Goal: Task Accomplishment & Management: Complete application form

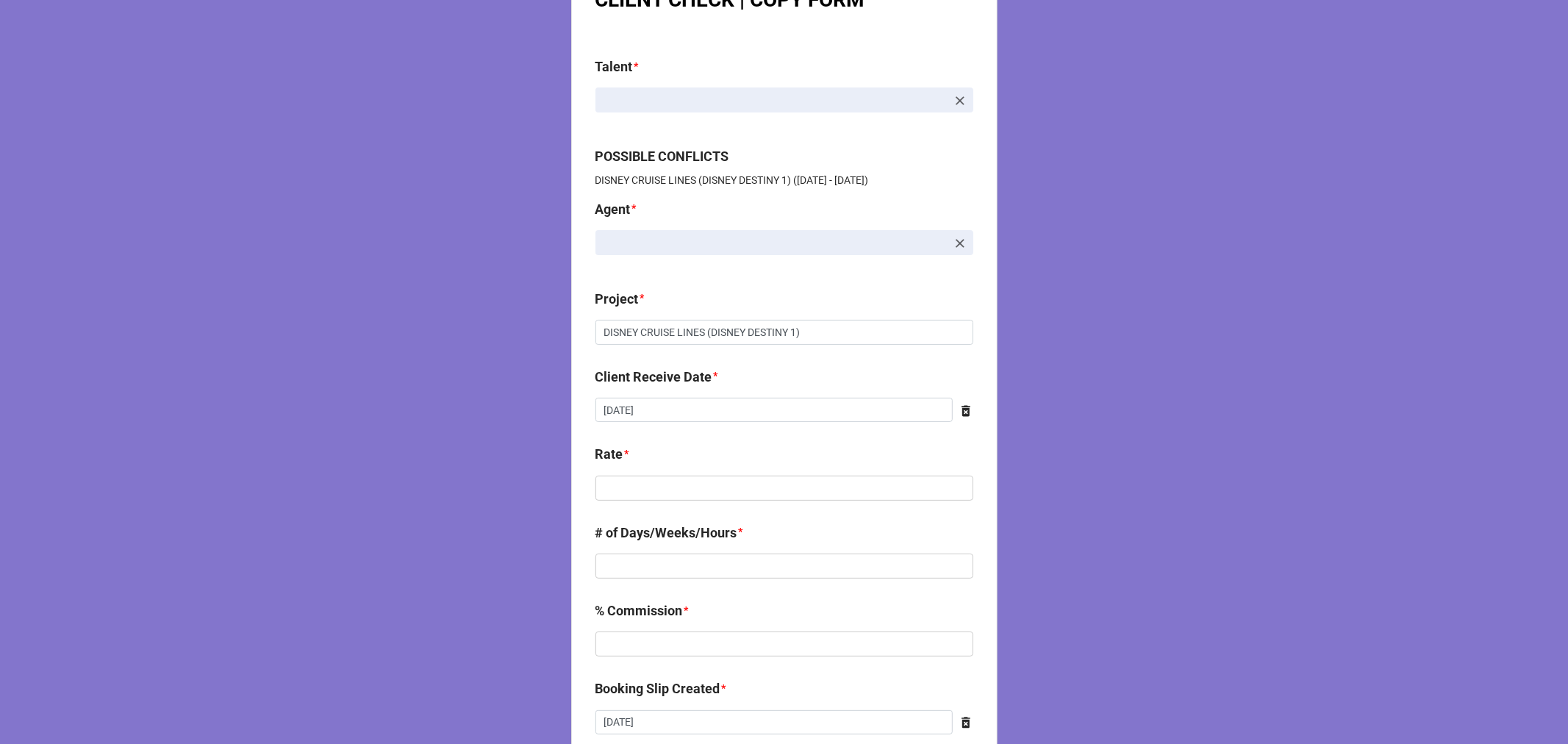
scroll to position [82, 0]
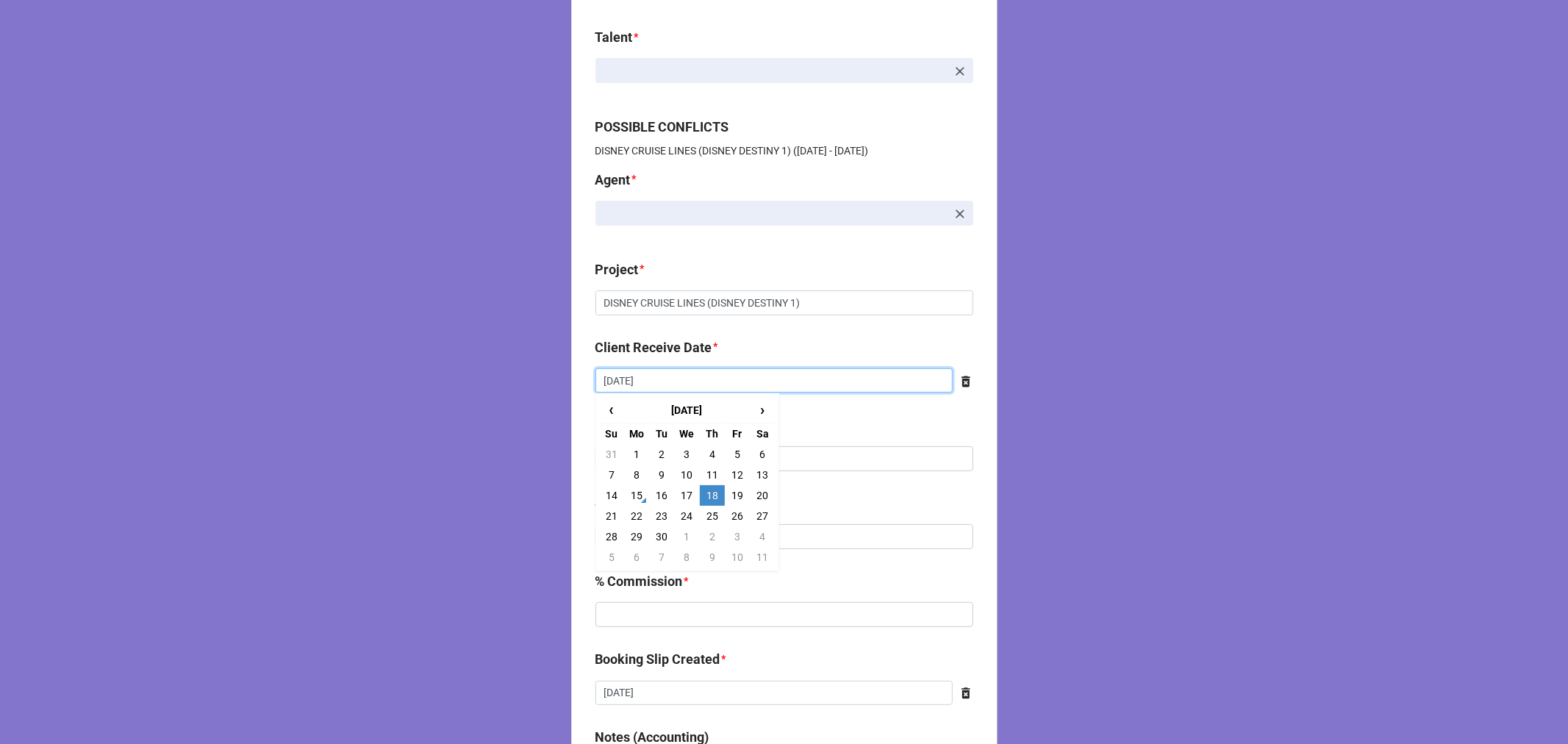
click at [679, 378] on input "[DATE]" at bounding box center [774, 380] width 357 height 25
click at [706, 472] on td "11" at bounding box center [711, 475] width 25 height 21
type input "[DATE]"
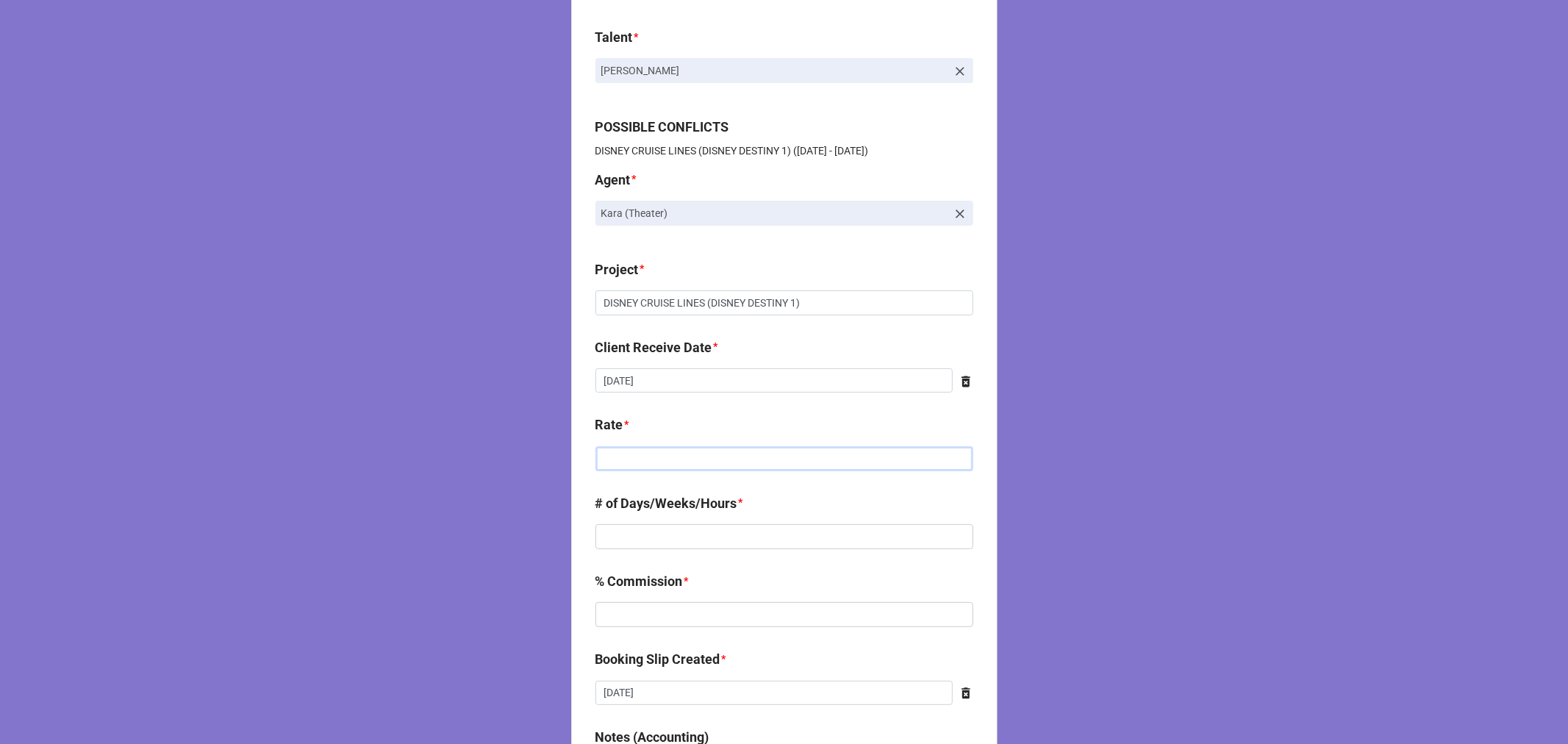
drag, startPoint x: 625, startPoint y: 460, endPoint x: 634, endPoint y: 457, distance: 9.5
click at [625, 460] on input "text" at bounding box center [784, 458] width 377 height 25
type input "$840.00"
type input "5"
click at [708, 548] on input "text" at bounding box center [784, 536] width 377 height 25
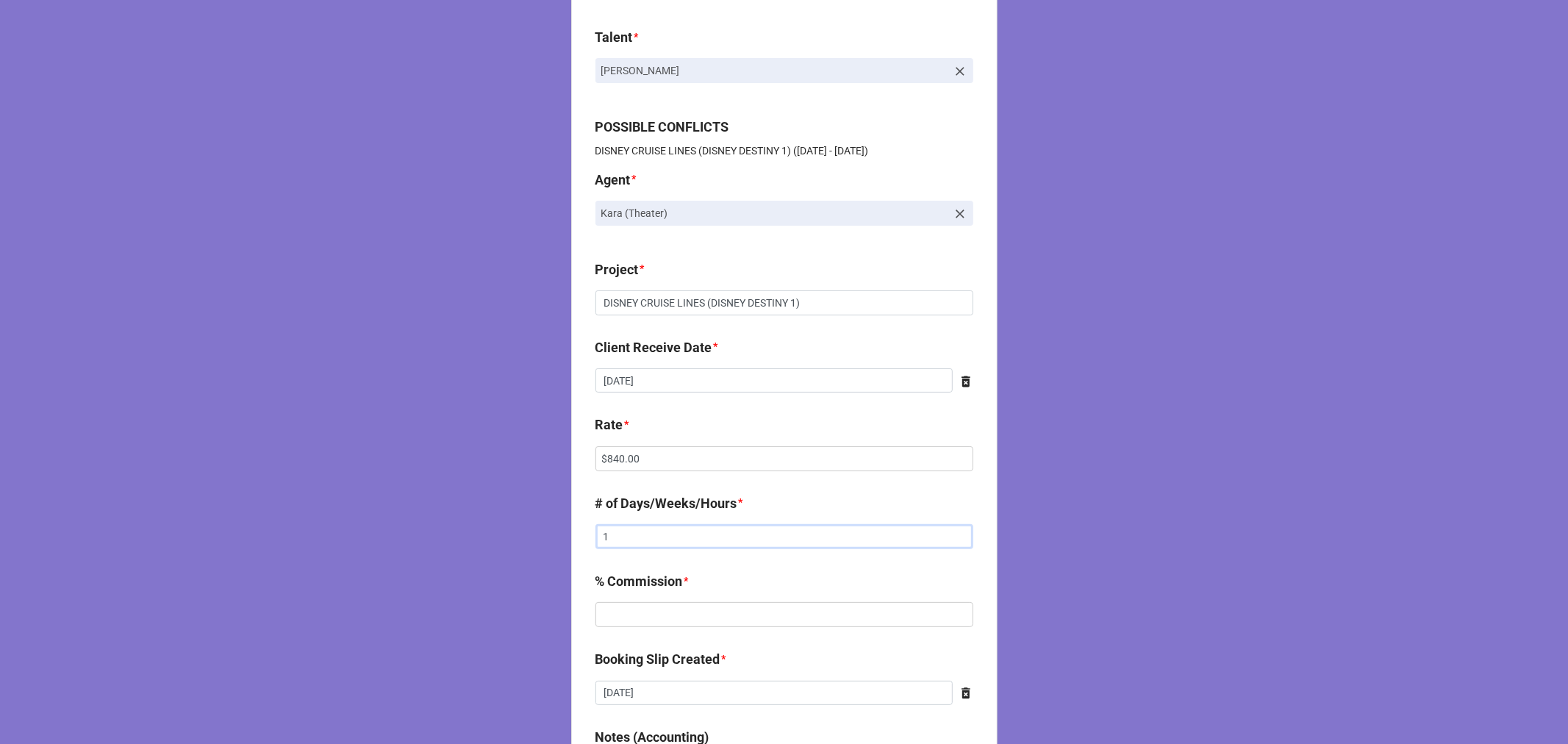
type input "1"
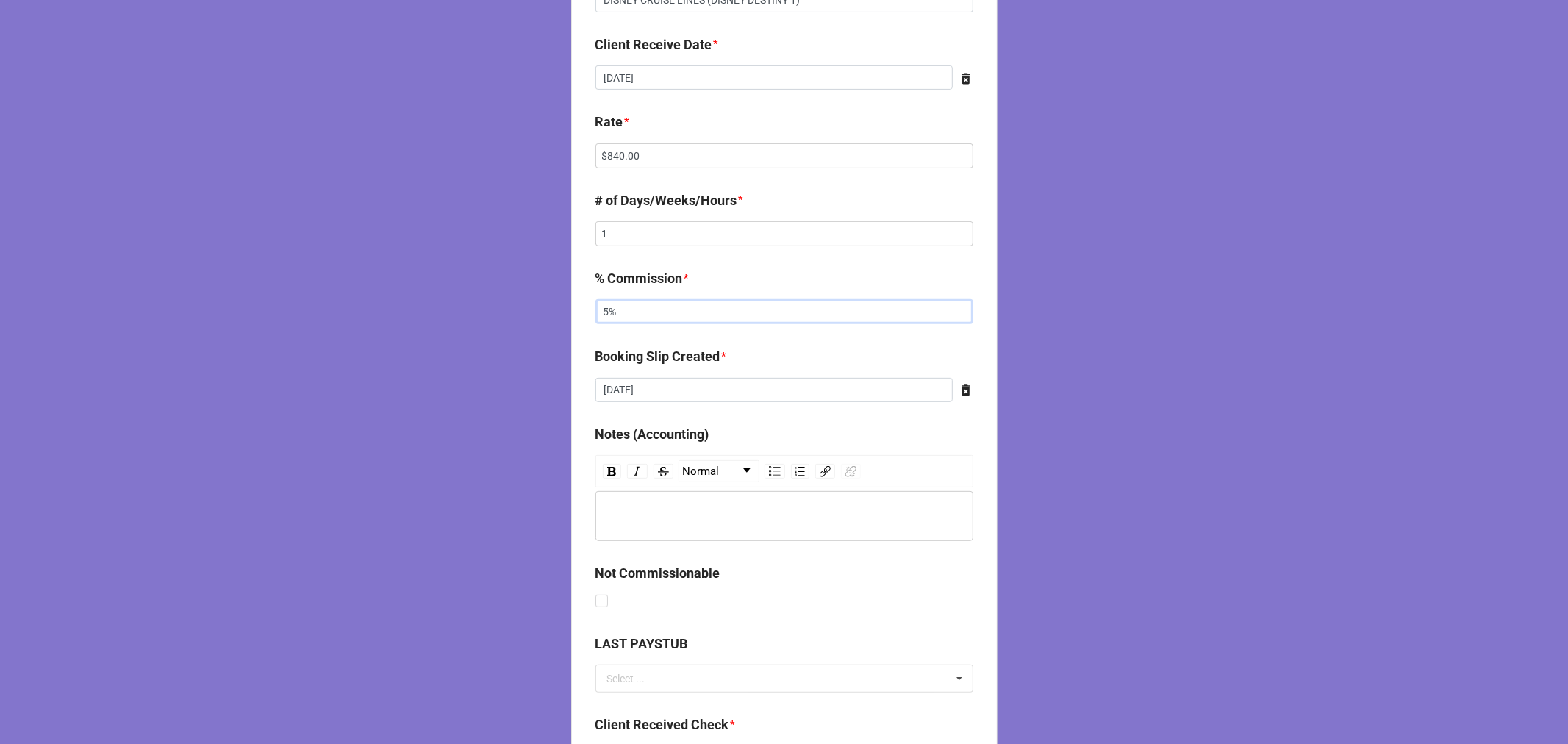
scroll to position [735, 0]
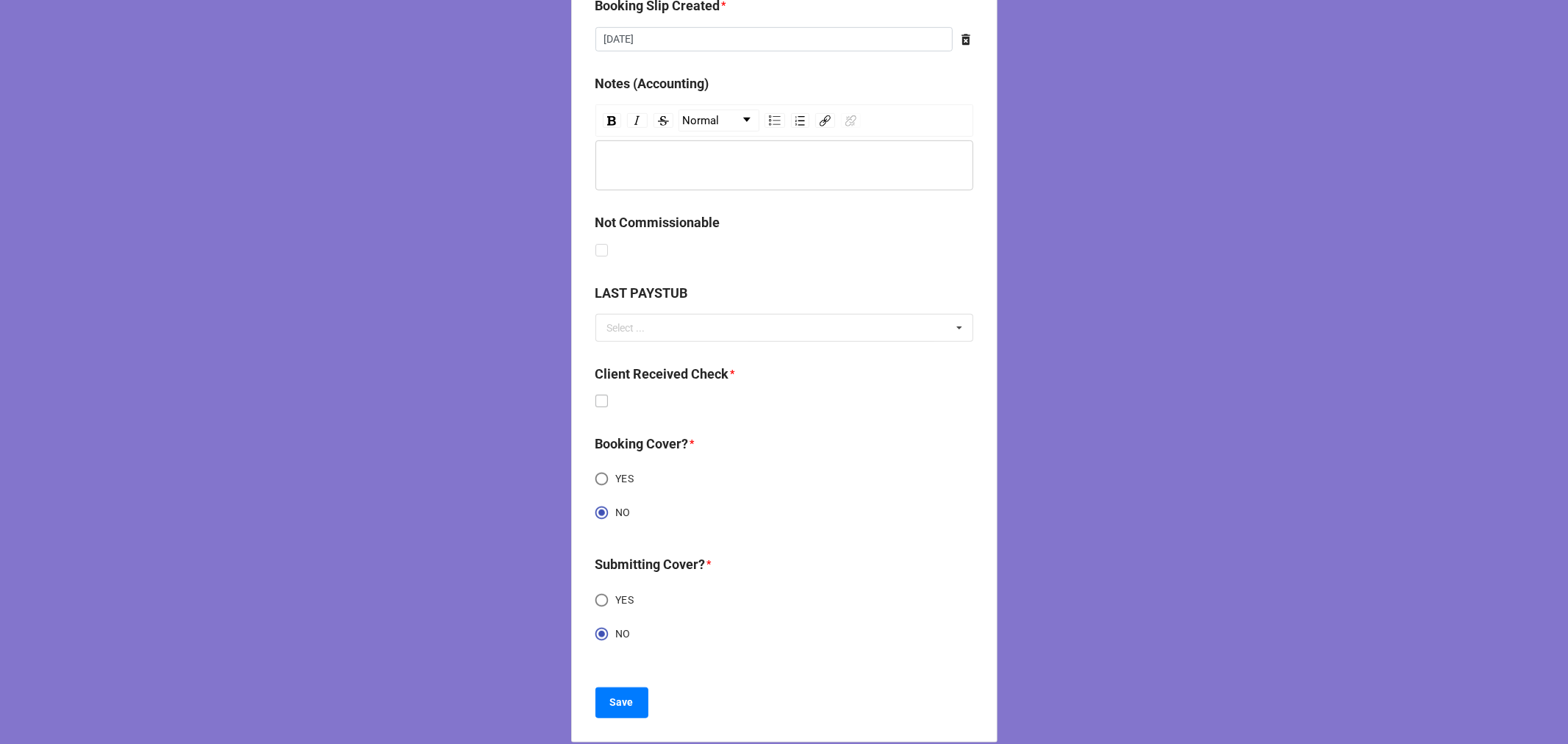
type input "5%"
click at [595, 395] on label at bounding box center [601, 395] width 13 height 0
checkbox input "true"
click at [612, 700] on b "Save" at bounding box center [622, 702] width 24 height 15
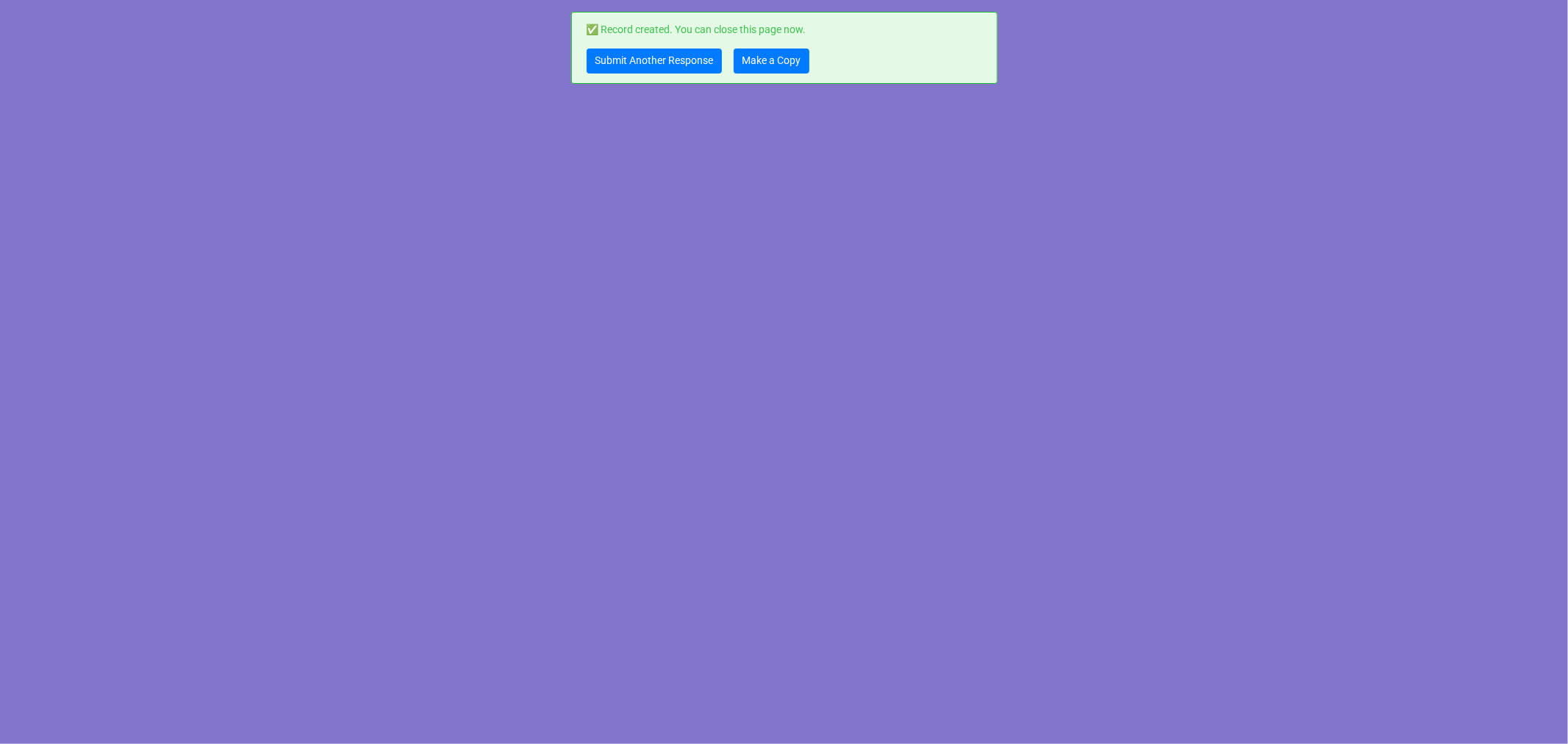
scroll to position [0, 0]
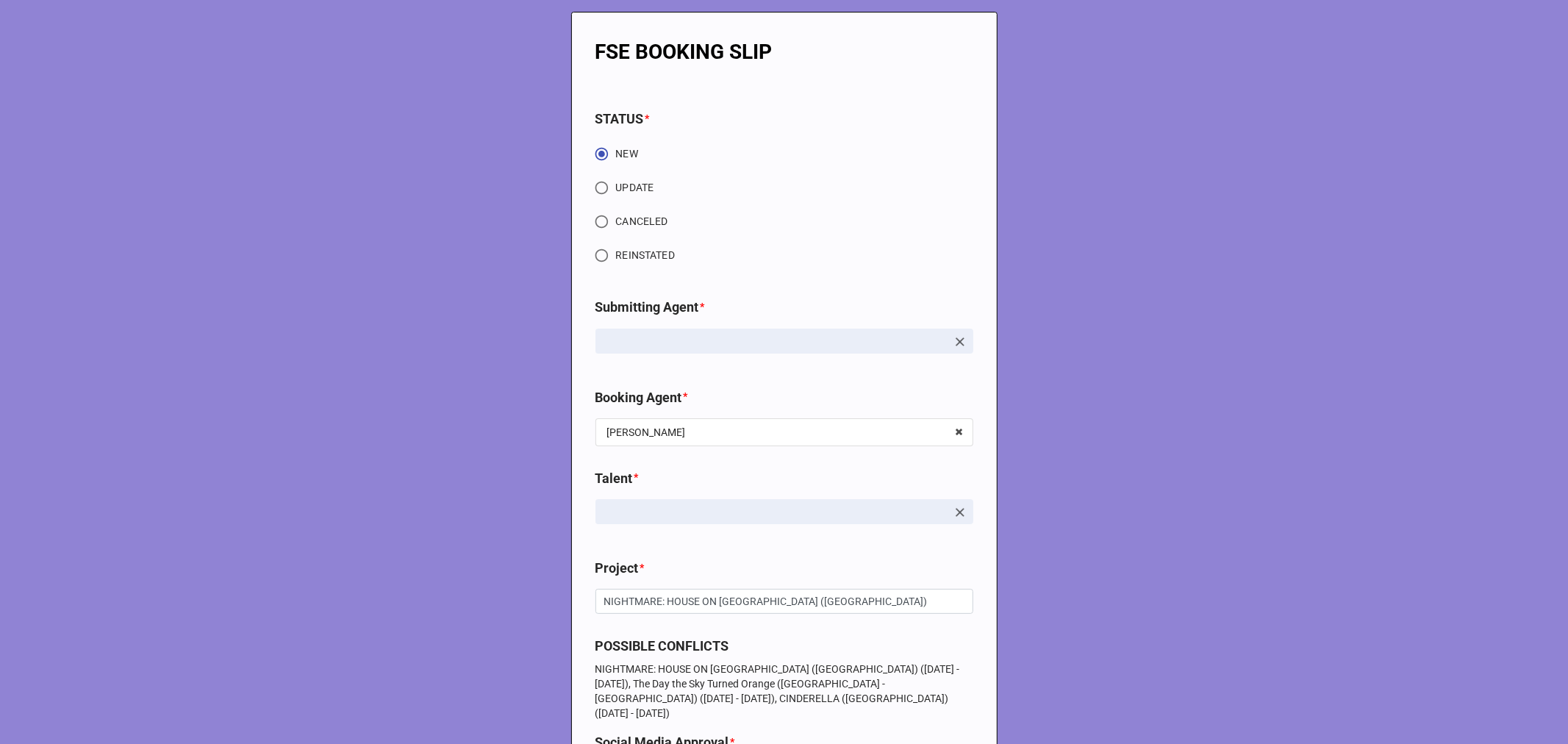
type textarea "x"
click at [599, 216] on input "CANCELED" at bounding box center [602, 222] width 29 height 29
radio input "true"
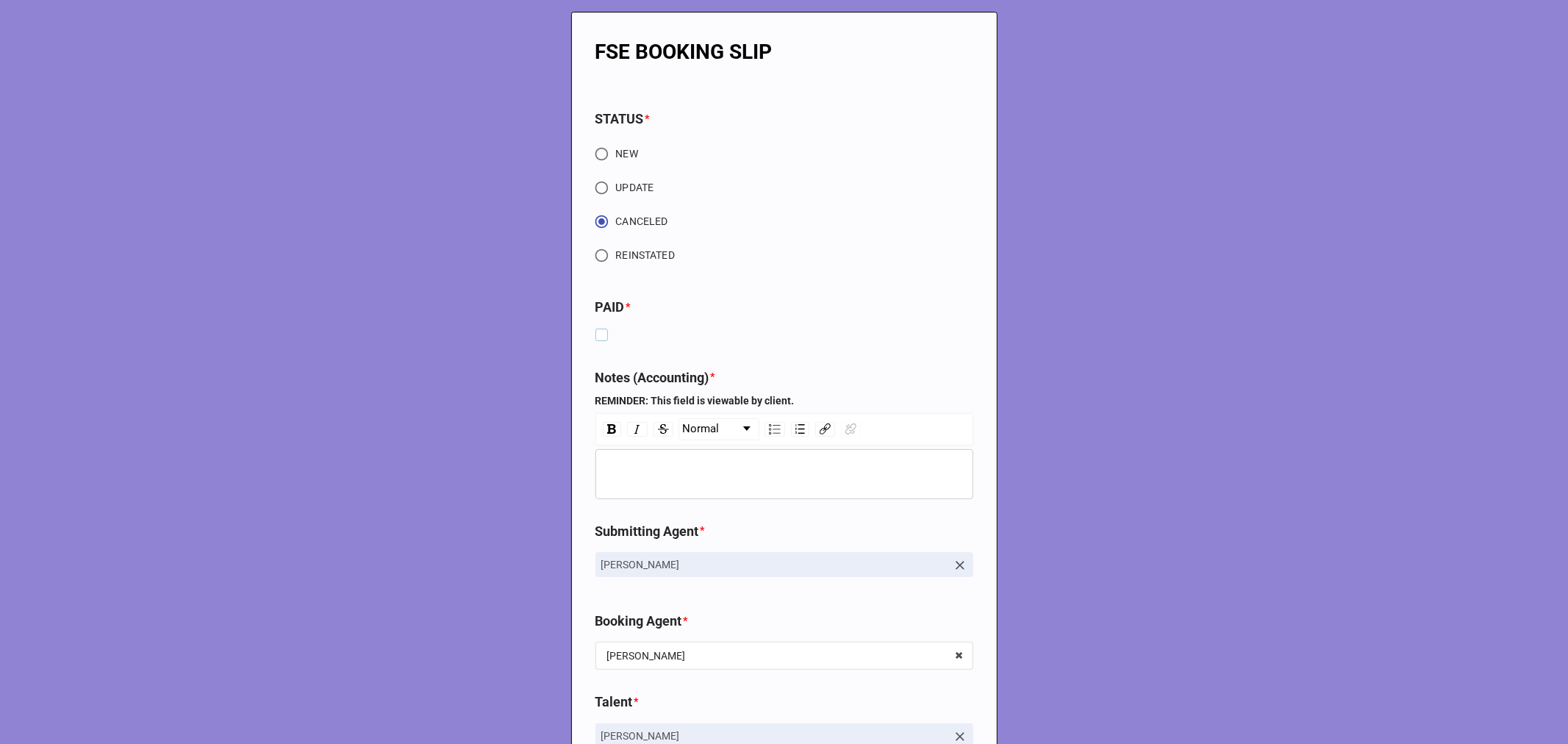
click at [599, 329] on label at bounding box center [601, 329] width 13 height 0
type textarea "x"
checkbox input "true"
click at [805, 486] on div "rdw-wrapper" at bounding box center [784, 474] width 377 height 50
type textarea "x"
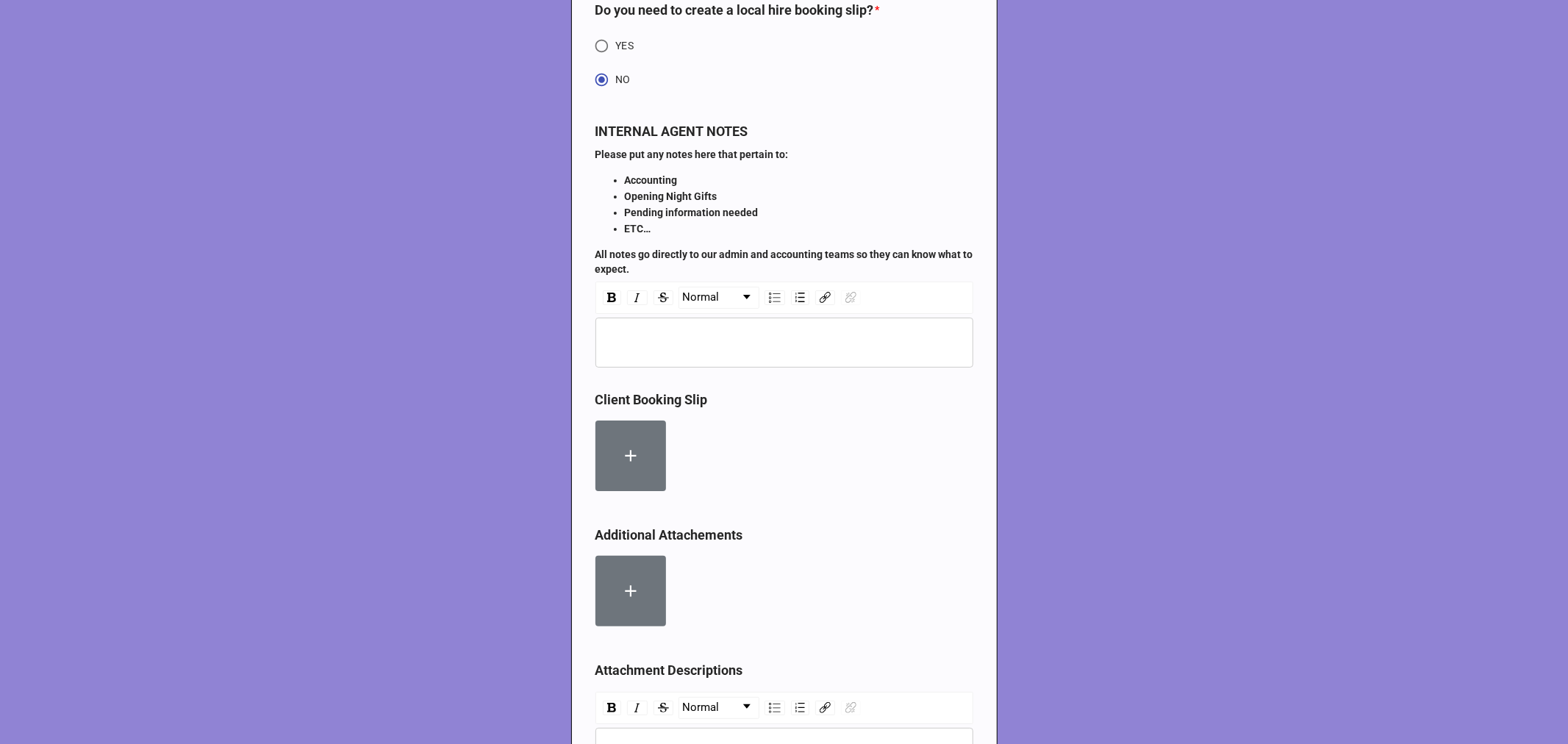
scroll to position [5062, 0]
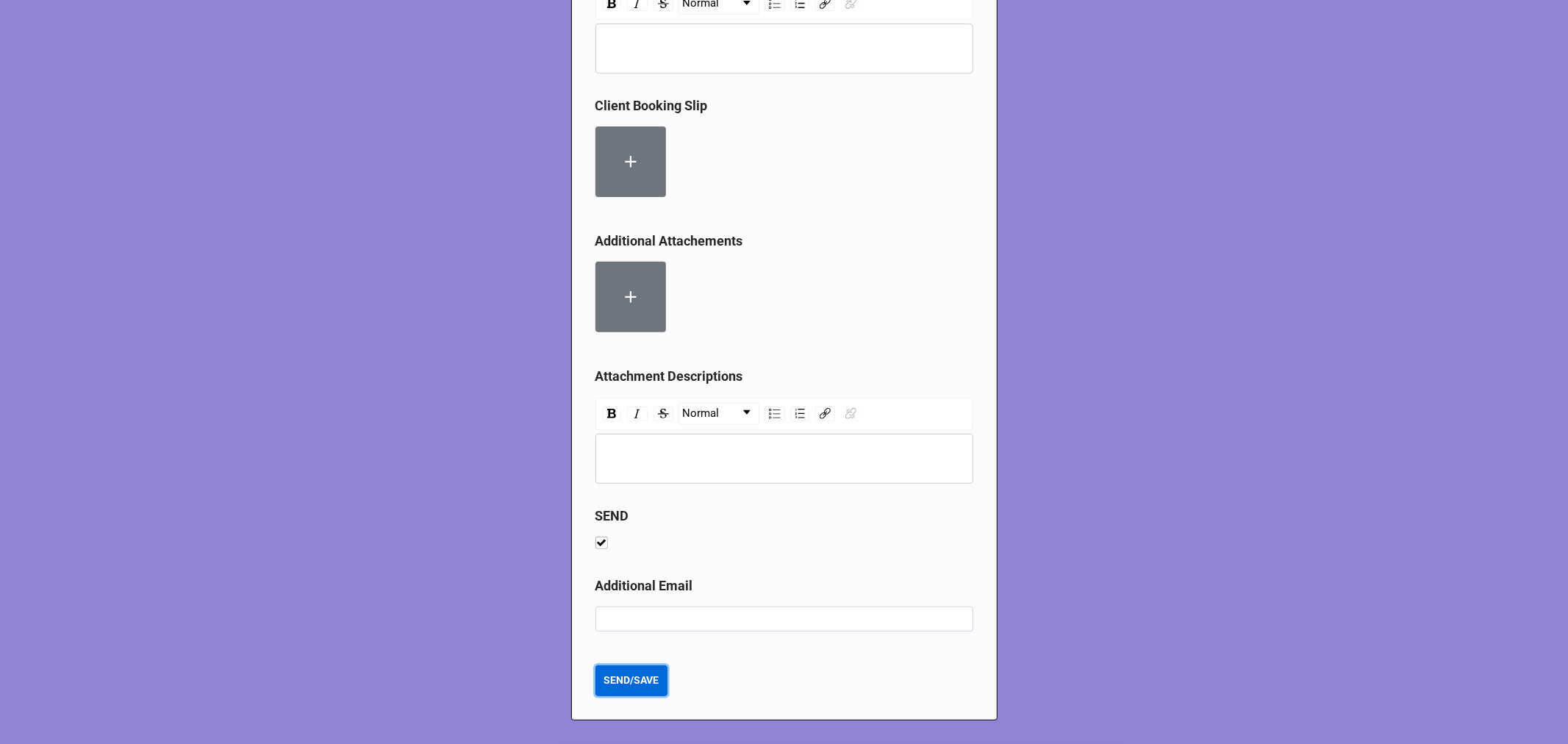
type textarea "x"
click at [635, 673] on b "SEND/SAVE" at bounding box center [631, 680] width 56 height 15
